Goal: Navigation & Orientation: Find specific page/section

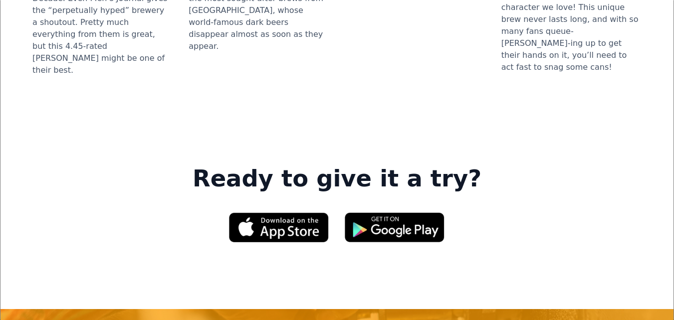
scroll to position [1447, 0]
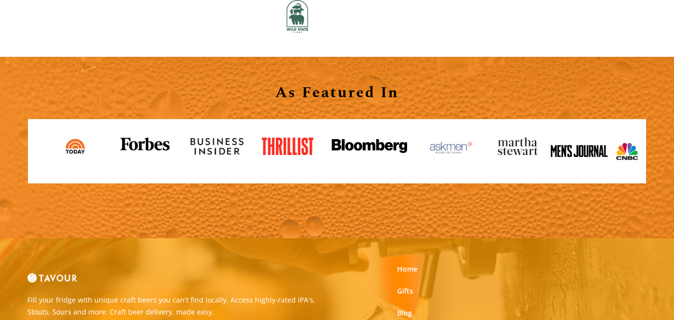
scroll to position [998, 0]
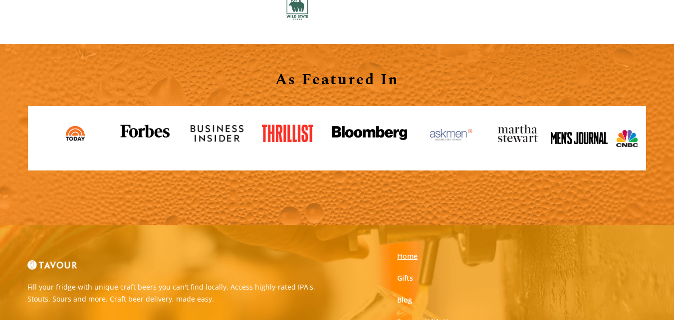
click at [403, 258] on link "Home" at bounding box center [407, 256] width 20 height 10
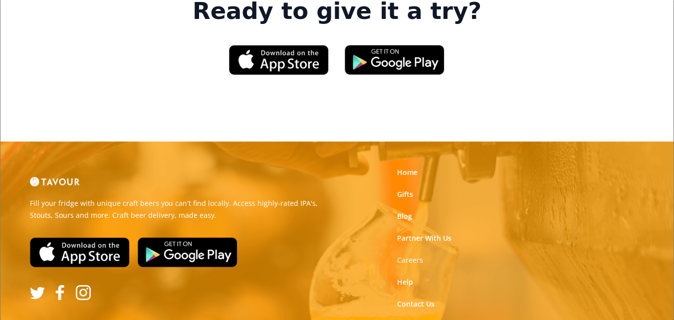
scroll to position [1546, 0]
